Goal: Task Accomplishment & Management: Complete application form

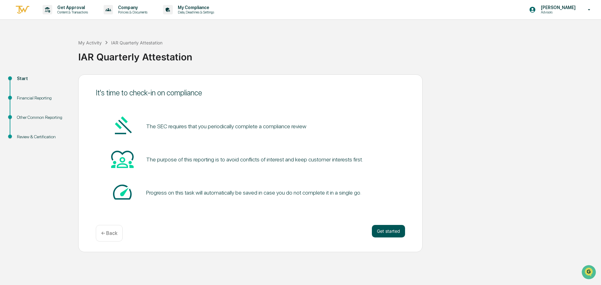
click at [386, 227] on button "Get started" at bounding box center [388, 231] width 33 height 13
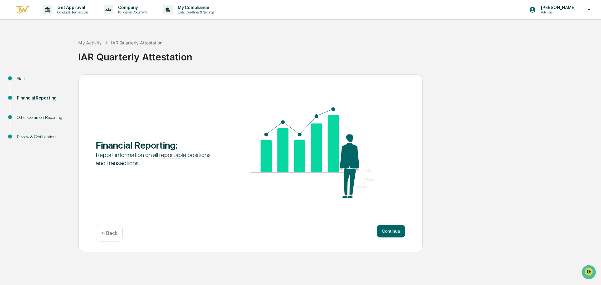
click at [386, 227] on button "Continue" at bounding box center [391, 231] width 28 height 13
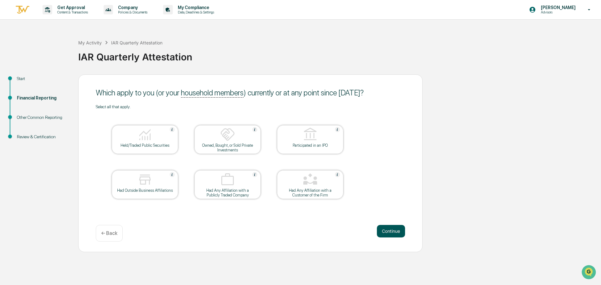
click at [392, 229] on button "Continue" at bounding box center [391, 231] width 28 height 13
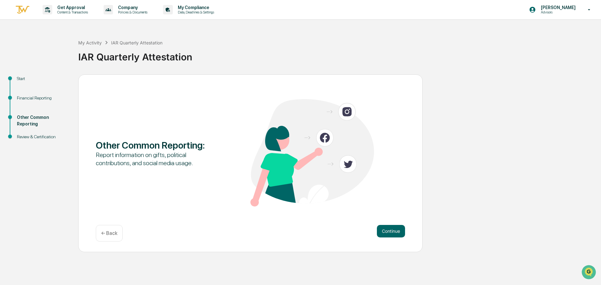
click at [392, 229] on button "Continue" at bounding box center [391, 231] width 28 height 13
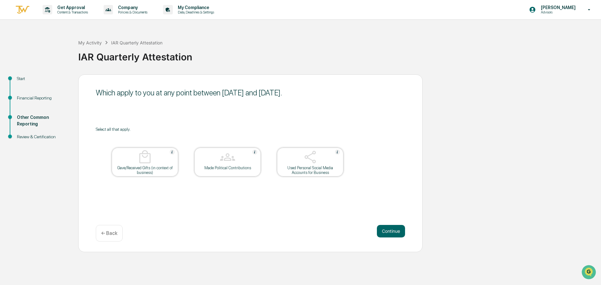
click at [392, 229] on button "Continue" at bounding box center [391, 231] width 28 height 13
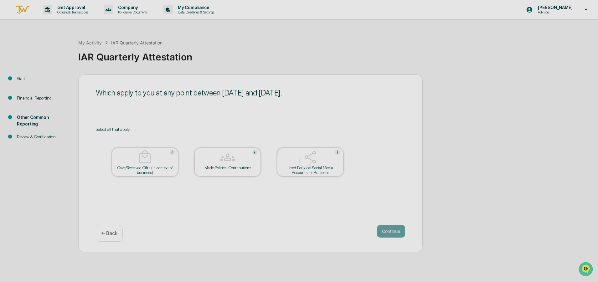
click at [443, 164] on div at bounding box center [305, 161] width 610 height 323
click at [386, 232] on div at bounding box center [305, 161] width 610 height 323
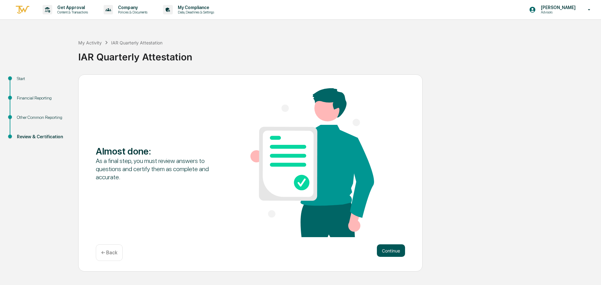
click at [390, 252] on button "Continue" at bounding box center [391, 250] width 28 height 13
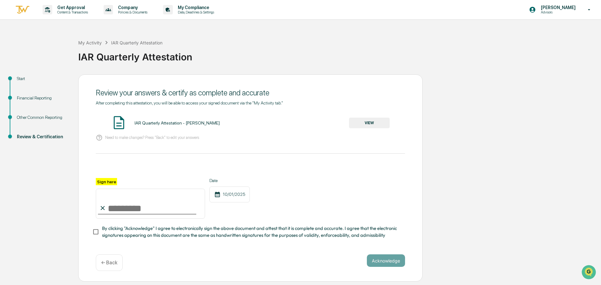
click at [358, 124] on button "VIEW" at bounding box center [369, 123] width 41 height 11
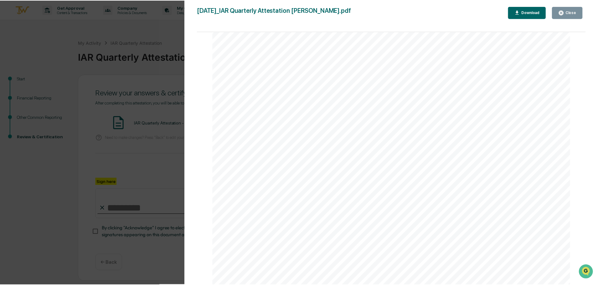
scroll to position [1326, 0]
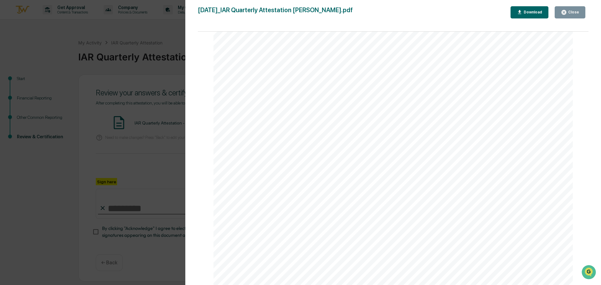
click at [577, 8] on button "Close" at bounding box center [570, 12] width 31 height 12
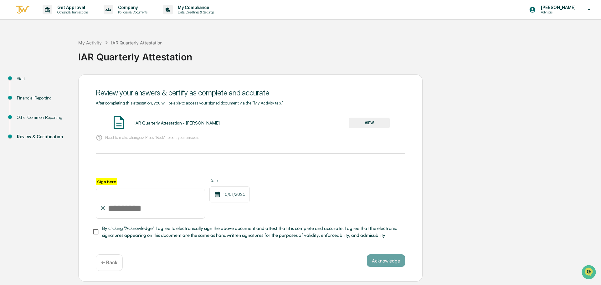
click at [139, 211] on input "Sign here" at bounding box center [150, 204] width 109 height 30
type input "**********"
click at [377, 262] on button "Acknowledge" at bounding box center [386, 260] width 38 height 13
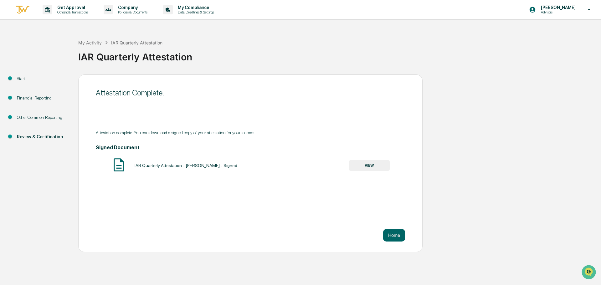
click at [371, 165] on button "VIEW" at bounding box center [369, 165] width 41 height 11
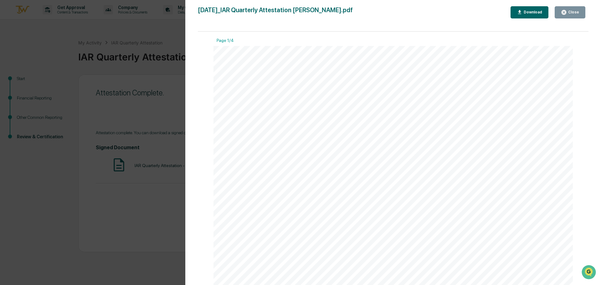
click at [567, 8] on button "Close" at bounding box center [570, 12] width 31 height 12
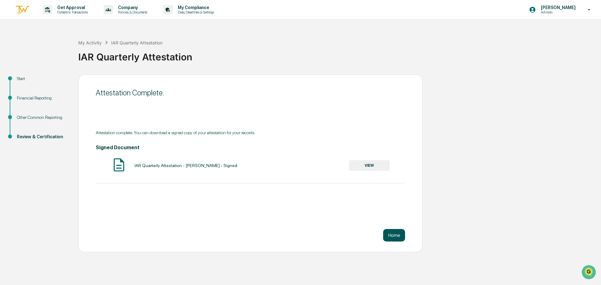
click at [393, 236] on button "Home" at bounding box center [394, 235] width 22 height 13
